Goal: Navigation & Orientation: Find specific page/section

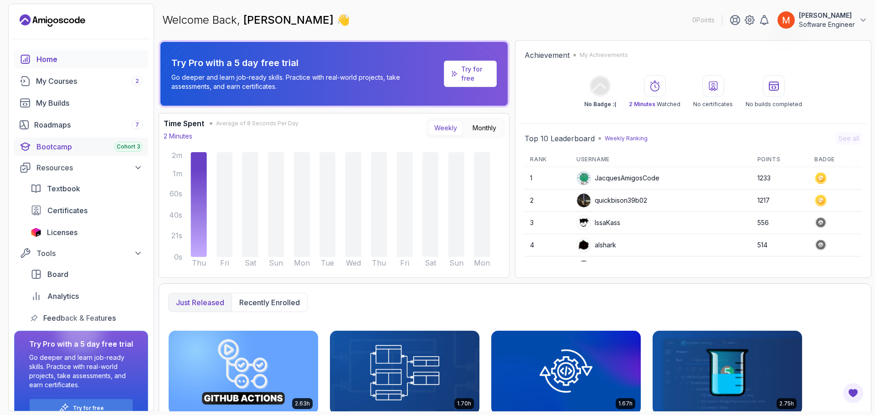
click at [59, 151] on div "Bootcamp Cohort 3" at bounding box center [89, 146] width 106 height 11
